Goal: Task Accomplishment & Management: Complete application form

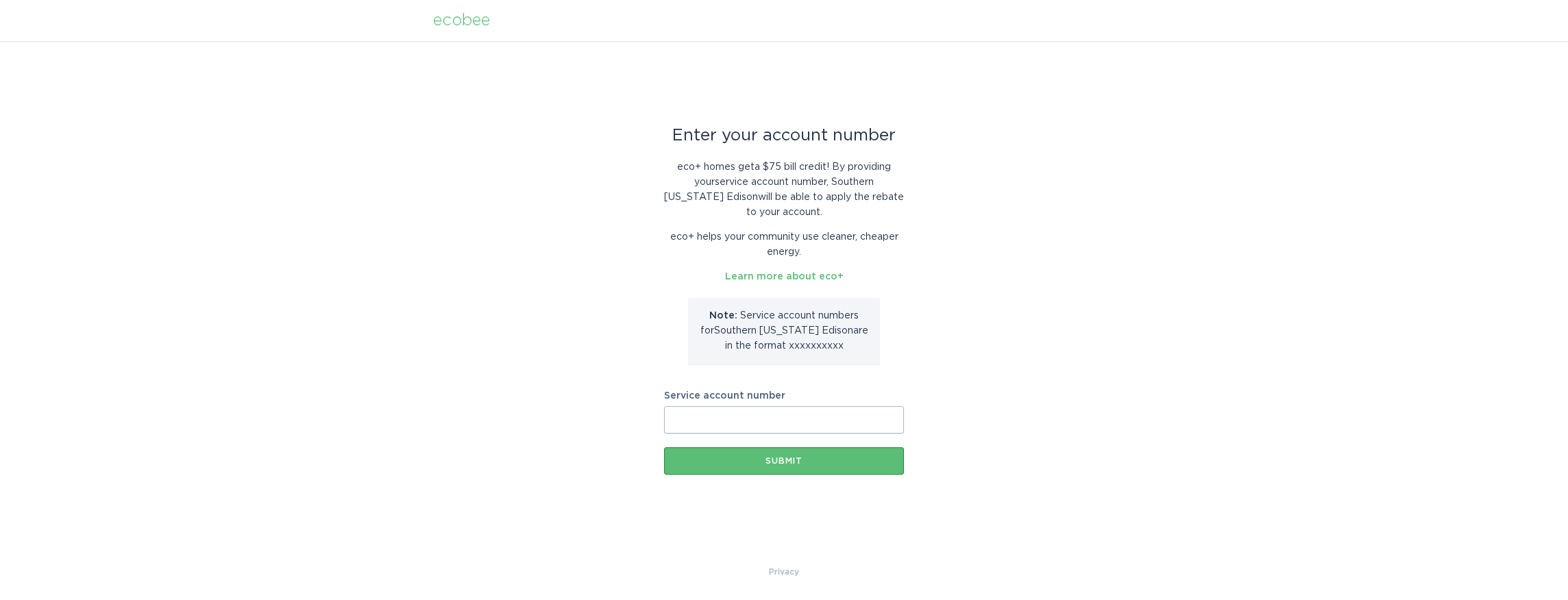
click at [721, 420] on input "Service account number" at bounding box center [784, 420] width 240 height 28
paste input "8001067897"
type input "8001067897"
click at [762, 463] on div "Submit" at bounding box center [784, 461] width 226 height 8
